Goal: Use online tool/utility: Utilize a website feature to perform a specific function

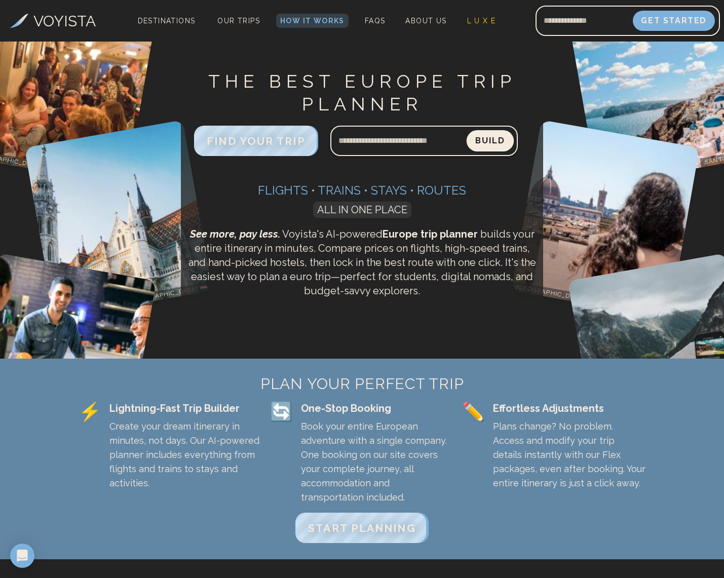
click at [490, 143] on button "Build" at bounding box center [489, 140] width 47 height 21
click at [389, 142] on input "Search query" at bounding box center [398, 141] width 137 height 24
type input "**********"
click at [496, 140] on button "Build" at bounding box center [489, 140] width 47 height 21
